Goal: Task Accomplishment & Management: Complete application form

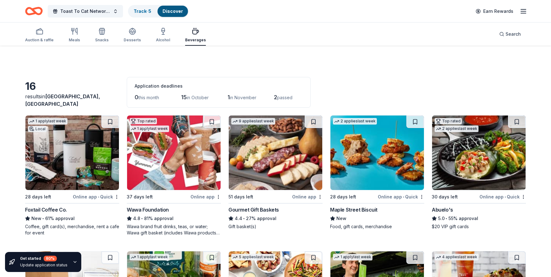
scroll to position [210, 0]
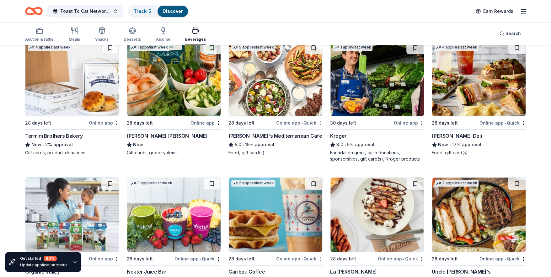
click at [453, 137] on div "[PERSON_NAME] Deli" at bounding box center [456, 136] width 50 height 8
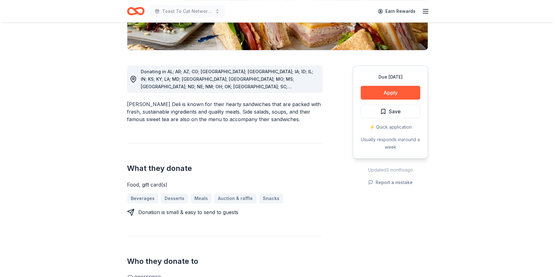
scroll to position [152, 0]
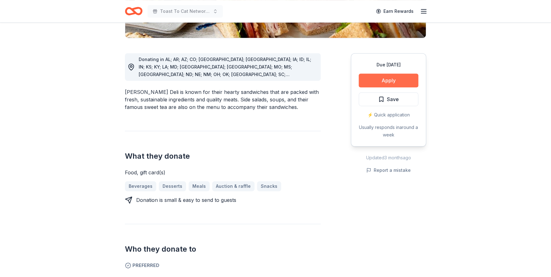
click at [387, 79] on button "Apply" at bounding box center [388, 81] width 60 height 14
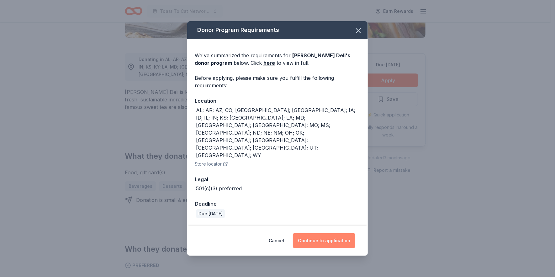
click at [326, 234] on button "Continue to application" at bounding box center [324, 241] width 62 height 15
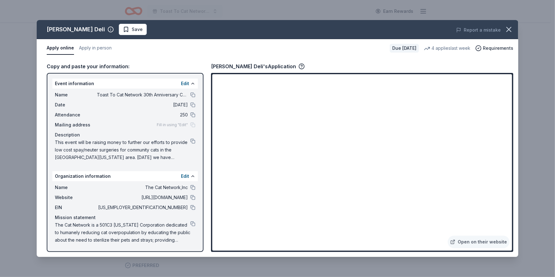
click at [54, 46] on button "Apply online" at bounding box center [60, 48] width 27 height 13
click at [469, 239] on link "Open on their website" at bounding box center [479, 242] width 62 height 13
